Goal: Task Accomplishment & Management: Use online tool/utility

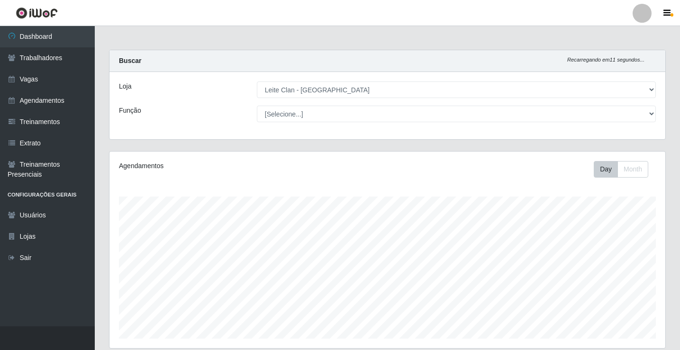
select select "452"
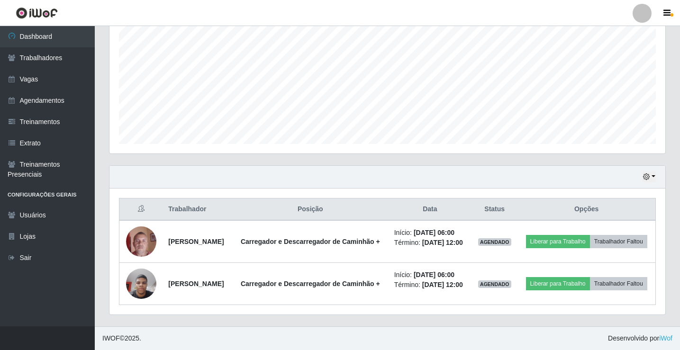
scroll to position [197, 556]
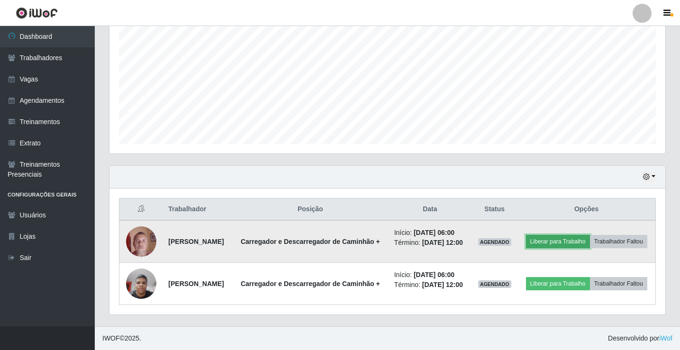
click at [590, 235] on button "Liberar para Trabalho" at bounding box center [558, 241] width 64 height 13
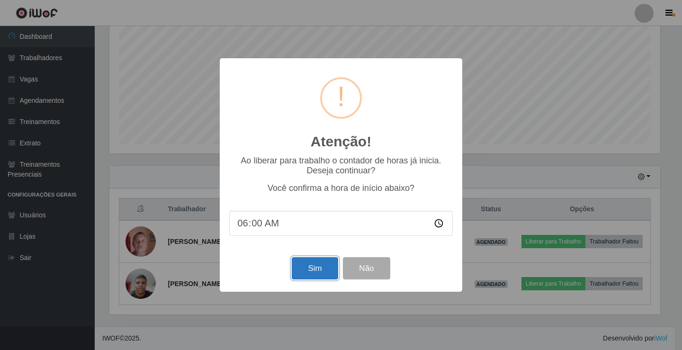
click at [316, 271] on button "Sim" at bounding box center [315, 268] width 46 height 22
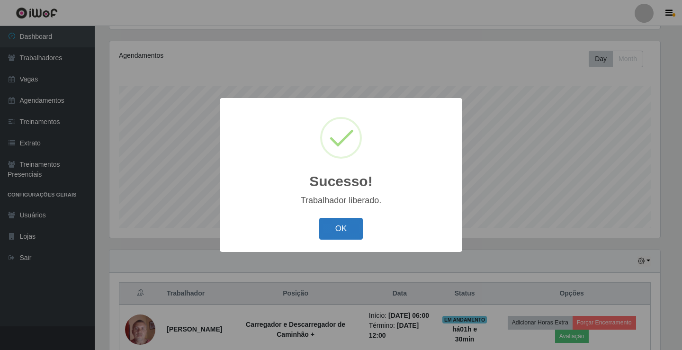
click at [353, 232] on button "OK" at bounding box center [341, 229] width 44 height 22
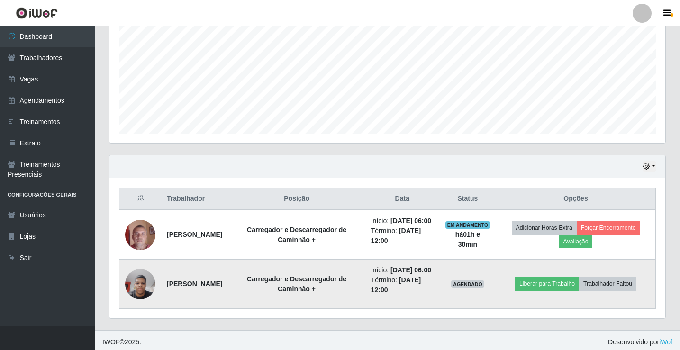
scroll to position [229, 0]
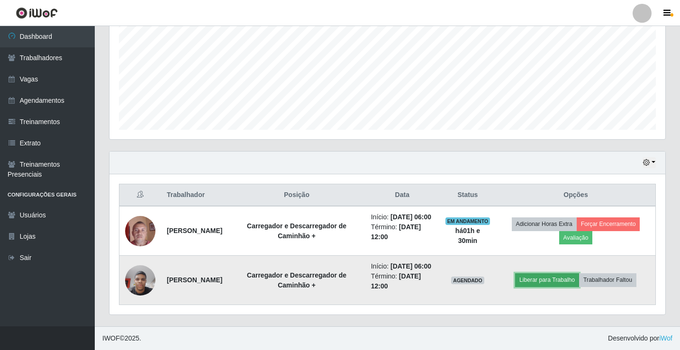
click at [565, 277] on button "Liberar para Trabalho" at bounding box center [547, 279] width 64 height 13
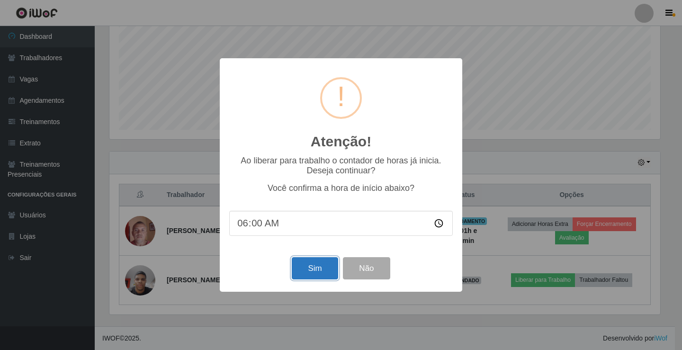
click at [314, 270] on button "Sim" at bounding box center [315, 268] width 46 height 22
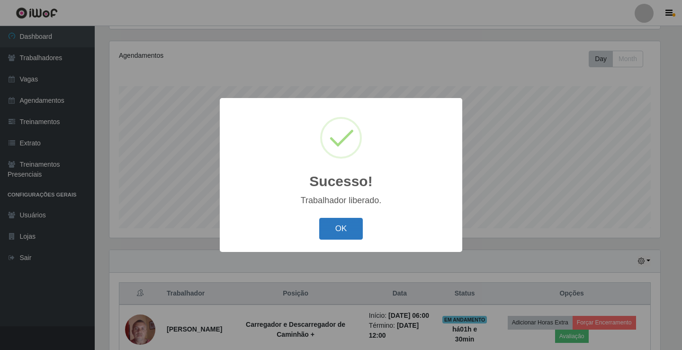
click at [360, 237] on button "OK" at bounding box center [341, 229] width 44 height 22
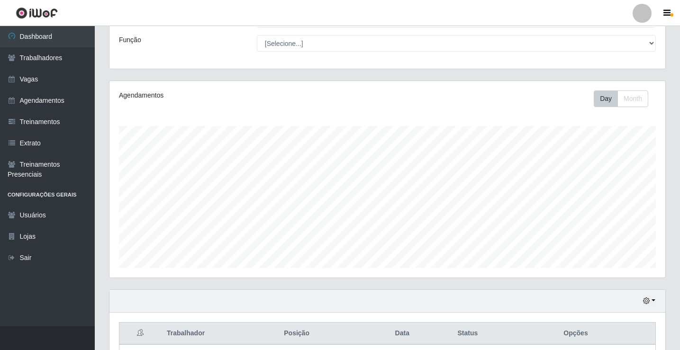
scroll to position [229, 0]
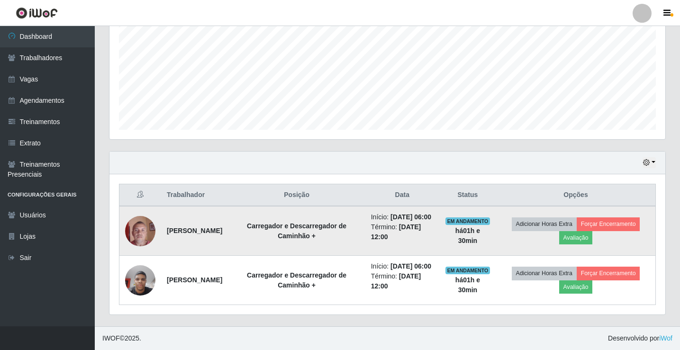
drag, startPoint x: 167, startPoint y: 211, endPoint x: 190, endPoint y: 221, distance: 25.5
click at [190, 221] on td "[PERSON_NAME]" at bounding box center [194, 231] width 67 height 50
click at [198, 227] on strong "[PERSON_NAME]" at bounding box center [194, 231] width 55 height 8
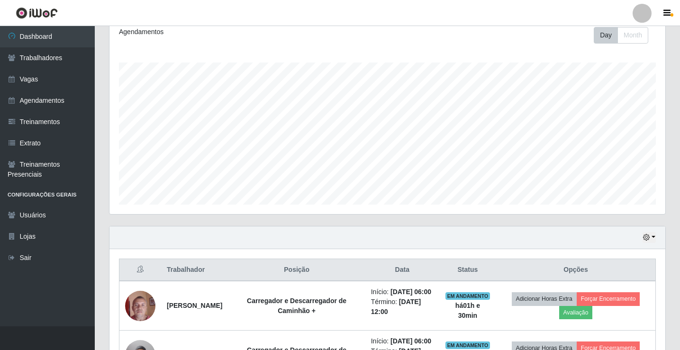
scroll to position [0, 0]
